Goal: Task Accomplishment & Management: Use online tool/utility

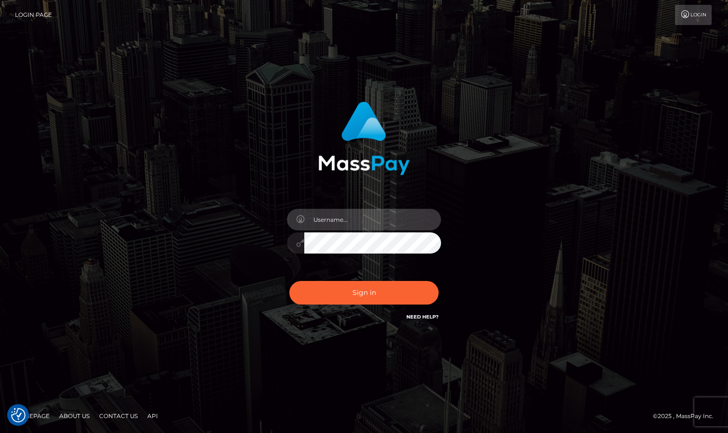
click at [354, 221] on input "text" at bounding box center [372, 220] width 137 height 22
type input "Sameer.megabonanza"
click at [289, 281] on button "Sign in" at bounding box center [363, 293] width 149 height 24
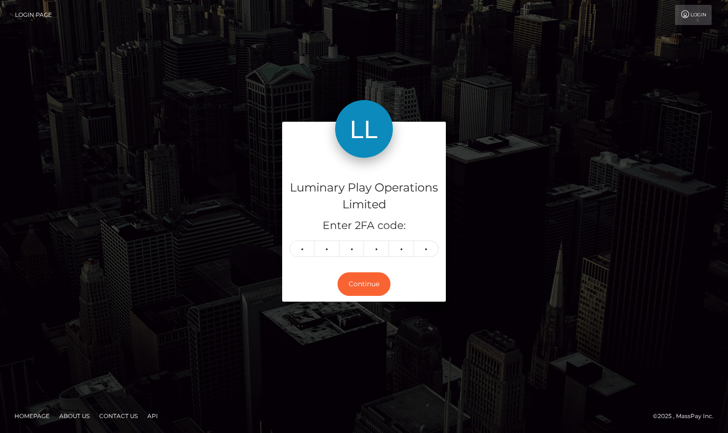
type input "7"
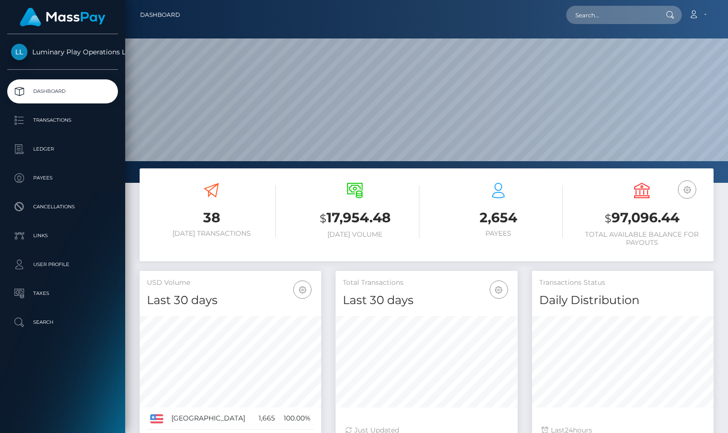
scroll to position [170, 182]
click at [644, 219] on h3 "$ 97,096.44" at bounding box center [641, 218] width 129 height 20
copy h3 "97,096.44"
